Goal: Browse casually: Explore the website without a specific task or goal

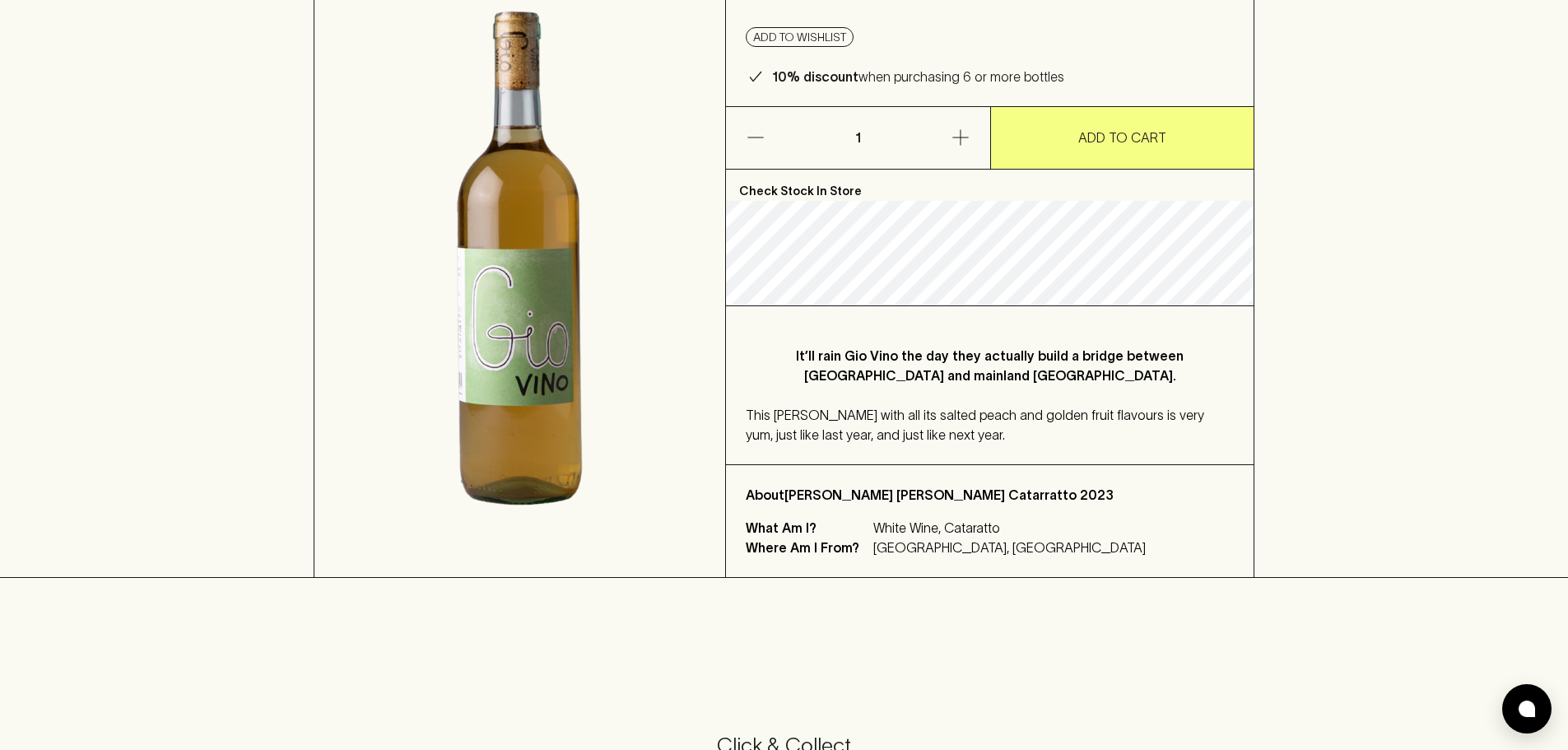
scroll to position [247, 0]
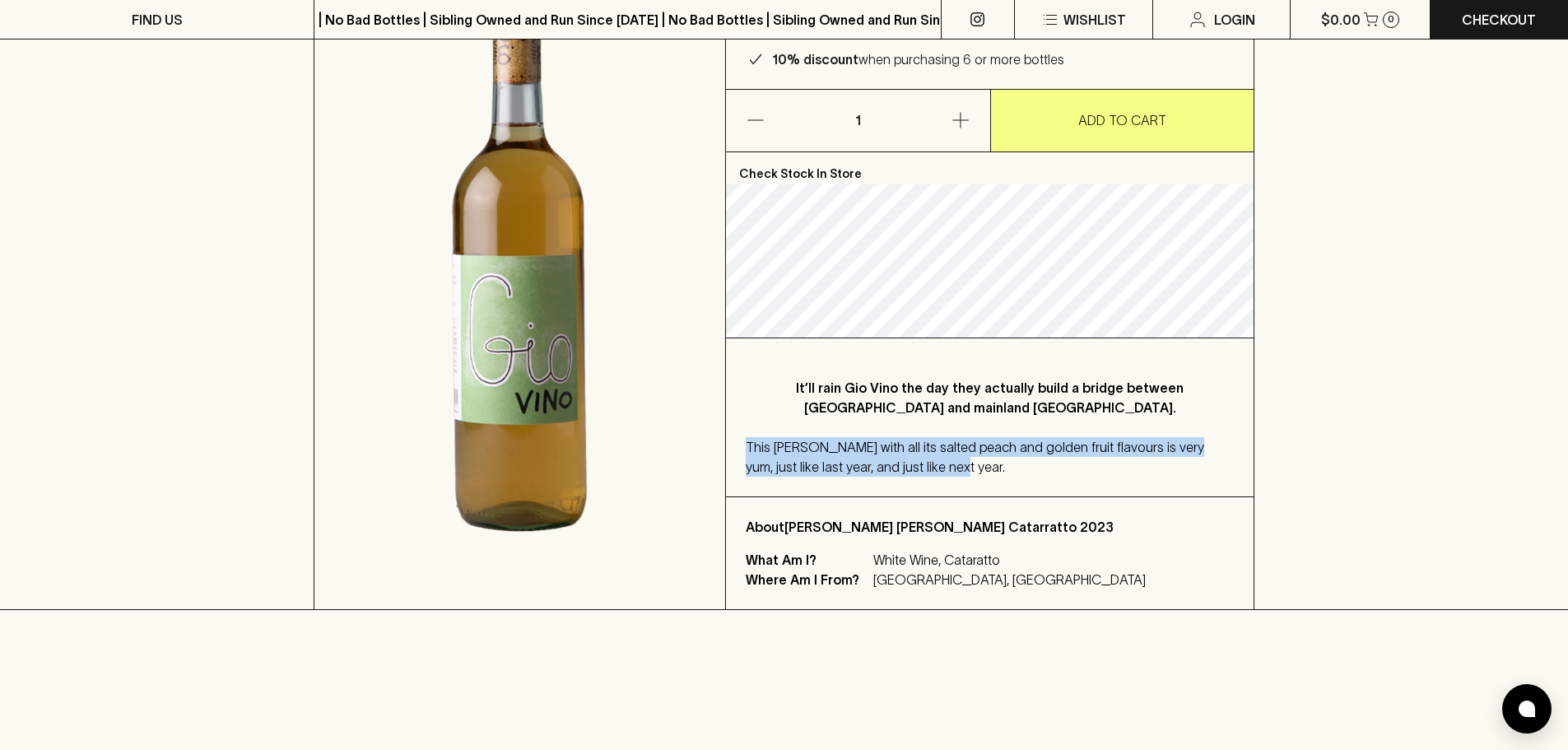
drag, startPoint x: 930, startPoint y: 442, endPoint x: 742, endPoint y: 404, distance: 191.8
click at [742, 404] on div "It’ll rain Gio Vino the day they actually build a bridge between Sicily and mai…" at bounding box center [990, 417] width 528 height 158
